Goal: Information Seeking & Learning: Learn about a topic

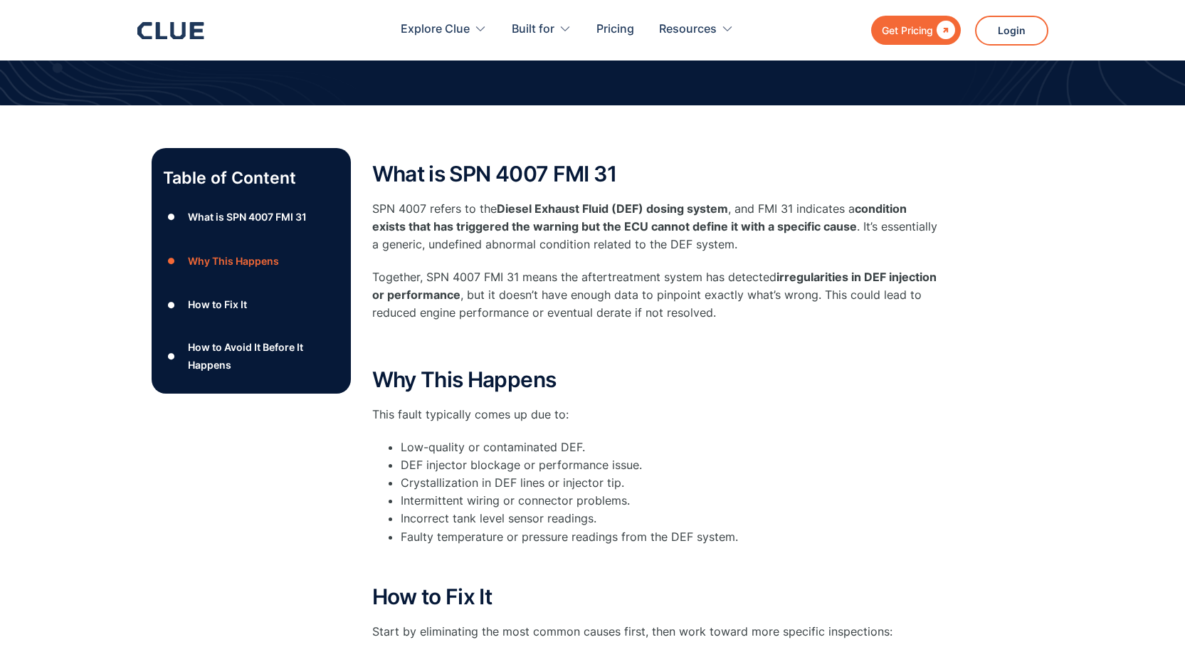
scroll to position [213, 0]
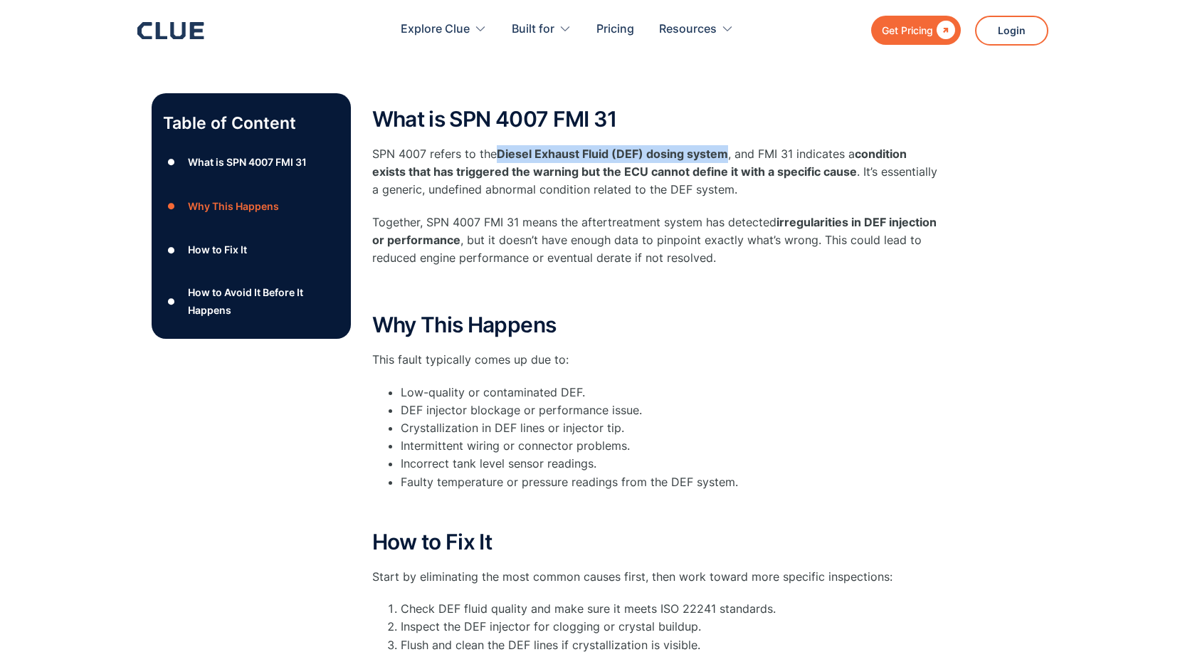
drag, startPoint x: 500, startPoint y: 134, endPoint x: 730, endPoint y: 130, distance: 229.9
click at [730, 145] on p "SPN 4007 refers to the Diesel Exhaust Fluid (DEF) dosing system , and FMI 31 in…" at bounding box center [656, 172] width 569 height 54
copy strong "Diesel Exhaust Fluid (DEF) dosing system"
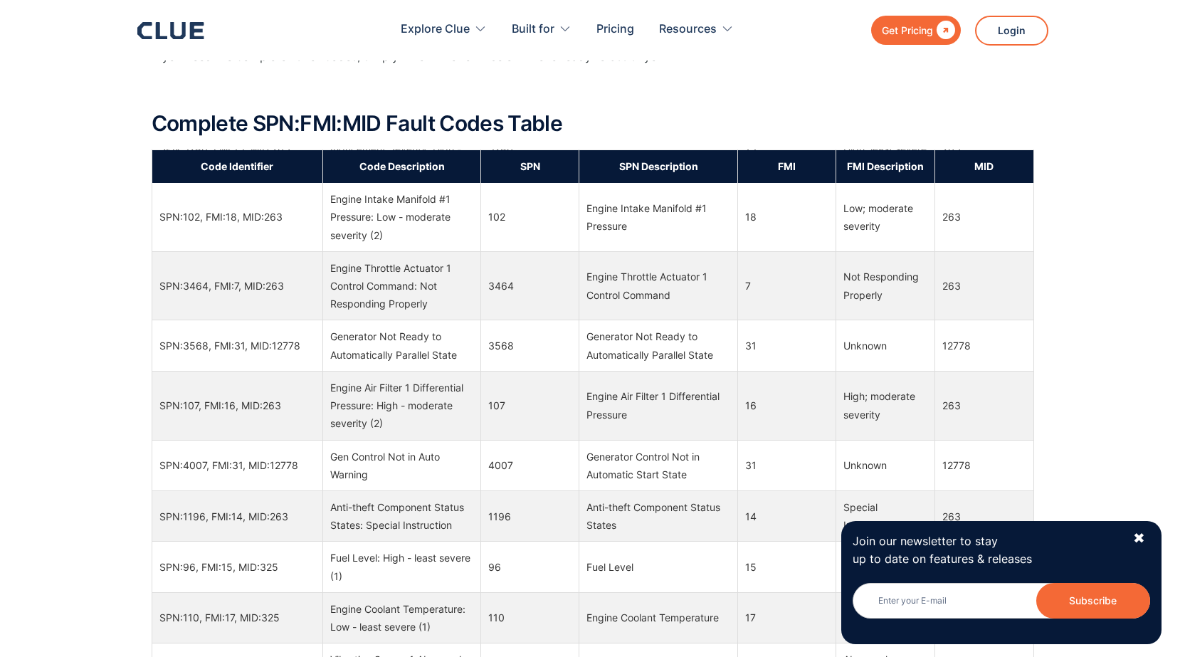
scroll to position [1636, 0]
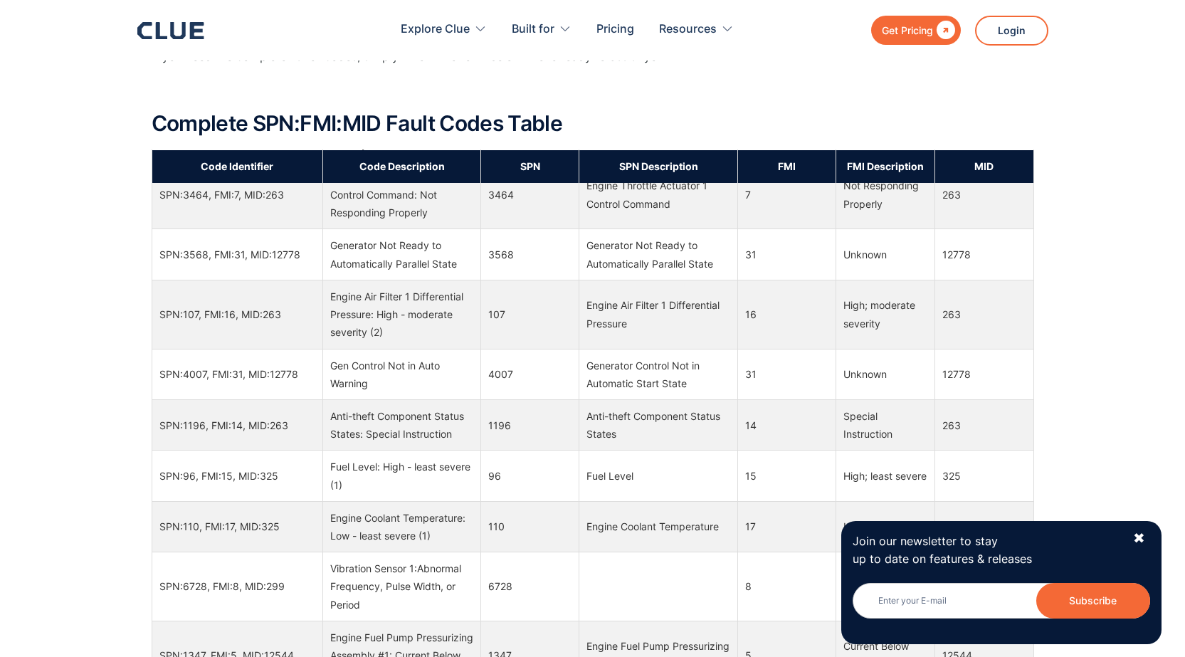
drag, startPoint x: 344, startPoint y: 434, endPoint x: 401, endPoint y: 448, distance: 59.4
click at [401, 392] on div "Gen Control Not in Auto Warning" at bounding box center [401, 374] width 143 height 36
copy div "Gen Control Not in Auto Warning"
click at [1064, 436] on div "What Does SPN Mean? (Can be changed) SPN refers to Suspect Parameter Numbers. ‍…" at bounding box center [592, 300] width 1185 height 1954
